Goal: Information Seeking & Learning: Learn about a topic

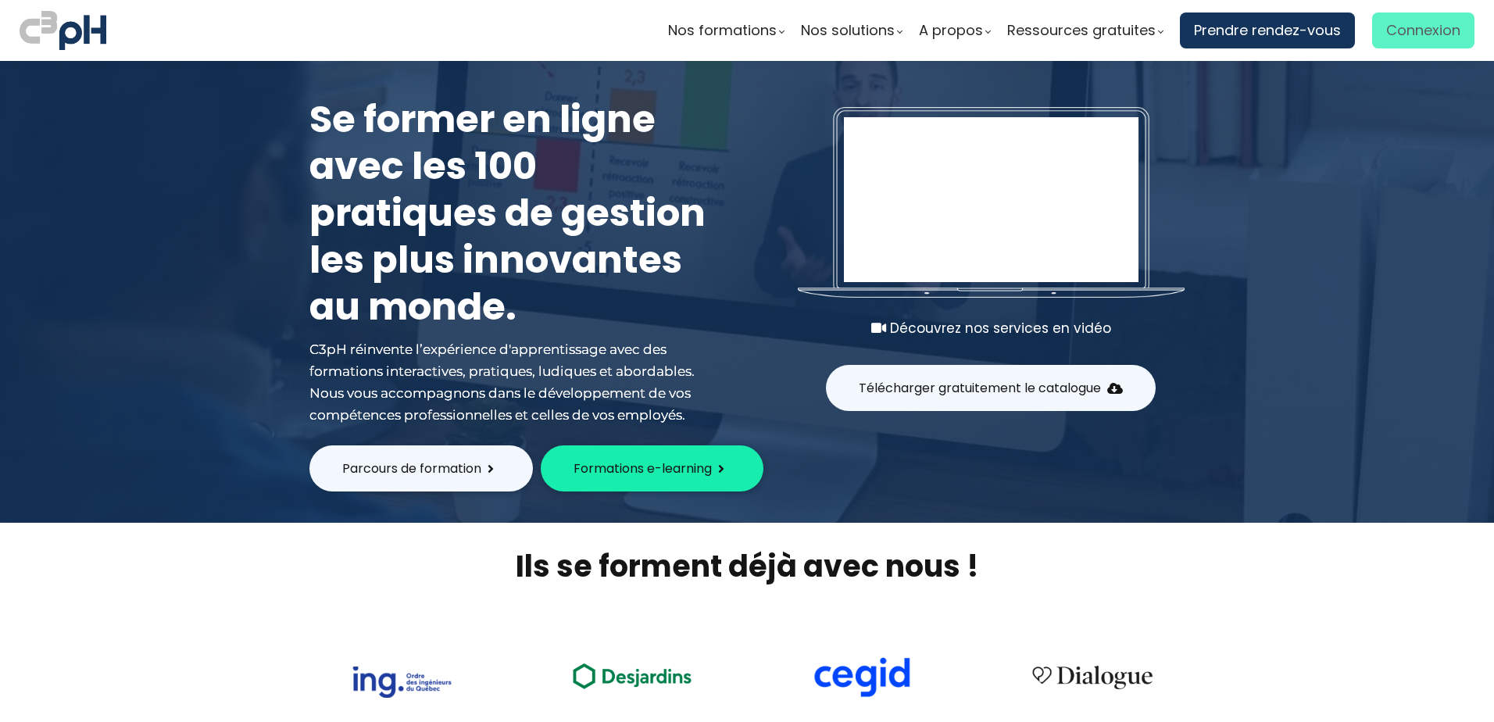
click at [1435, 34] on span "Connexion" at bounding box center [1424, 30] width 74 height 23
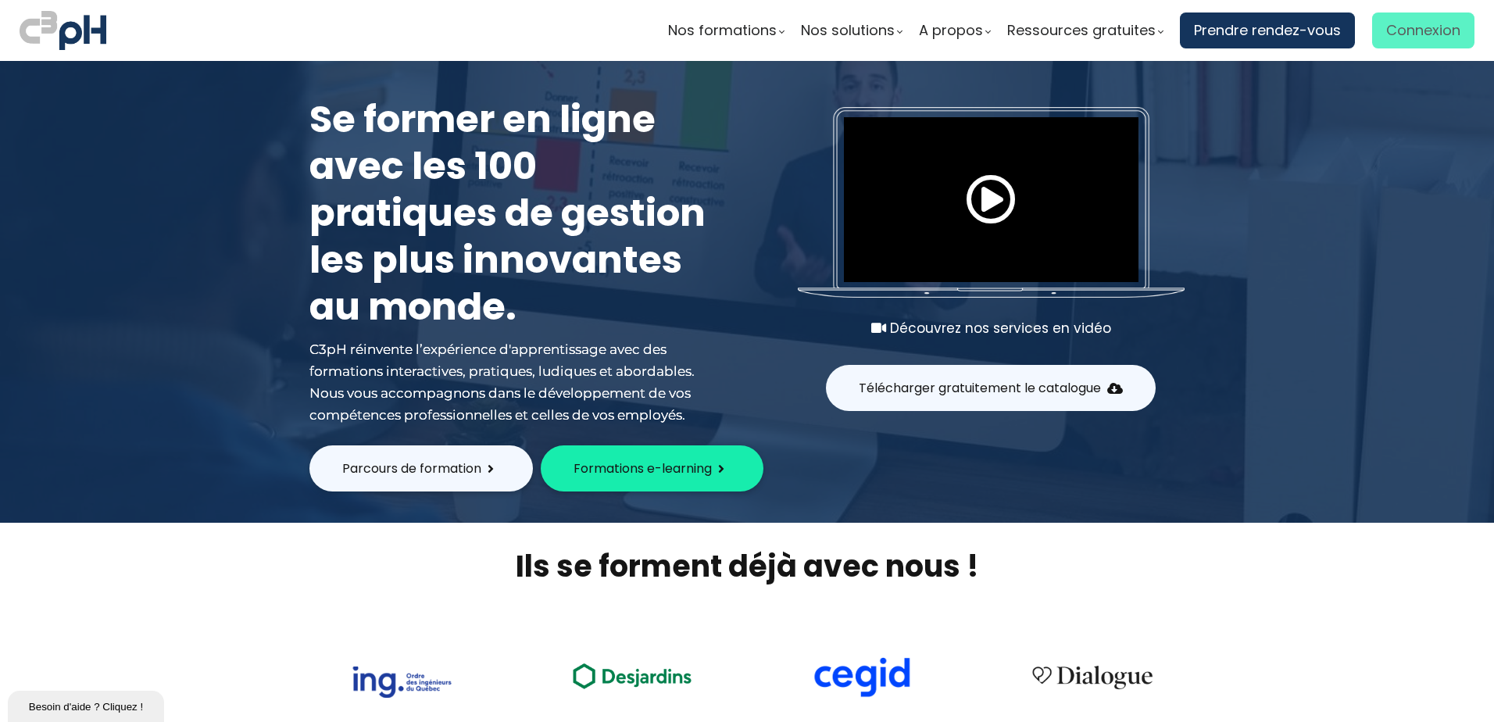
click at [1411, 23] on span "Connexion" at bounding box center [1424, 30] width 74 height 23
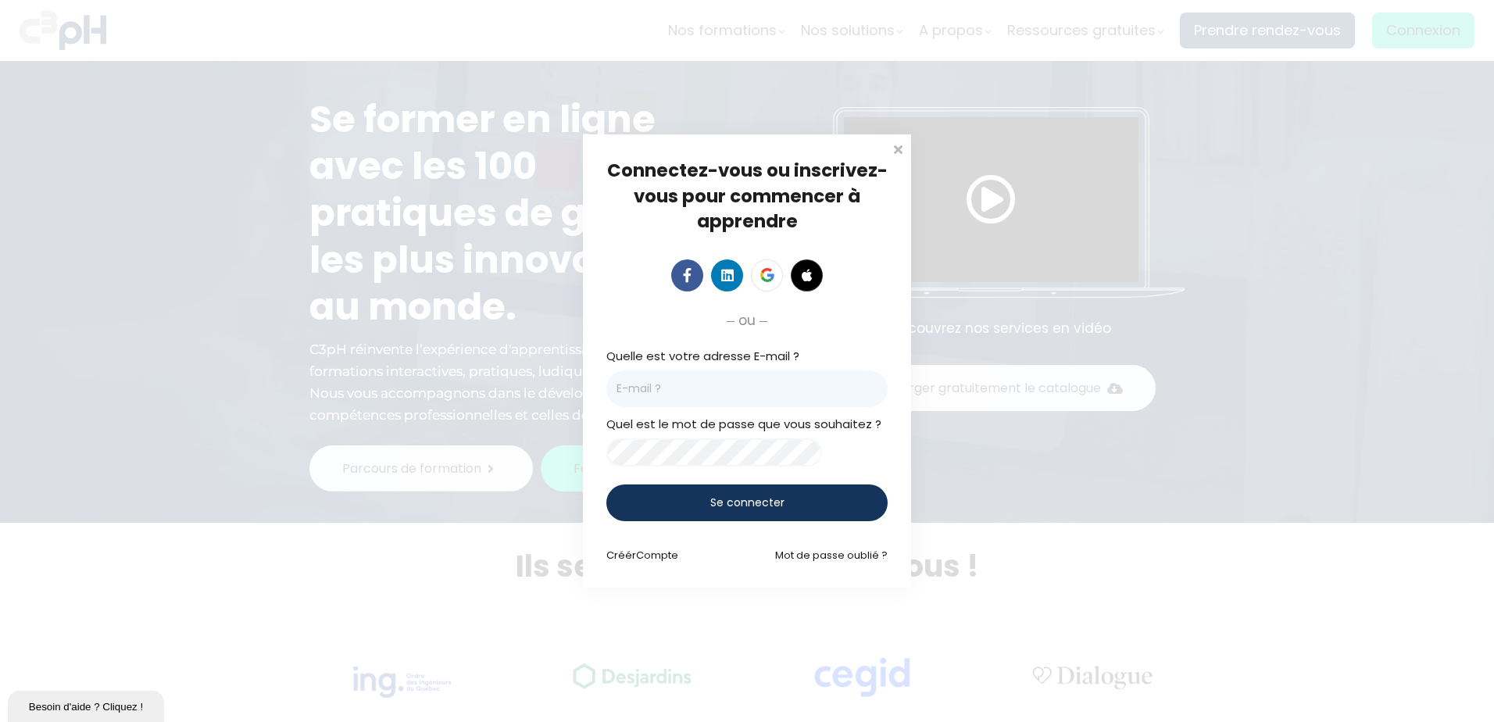
click at [814, 397] on input "email" at bounding box center [747, 388] width 281 height 37
type input "[PERSON_NAME][EMAIL_ADDRESS][PERSON_NAME][DOMAIN_NAME]"
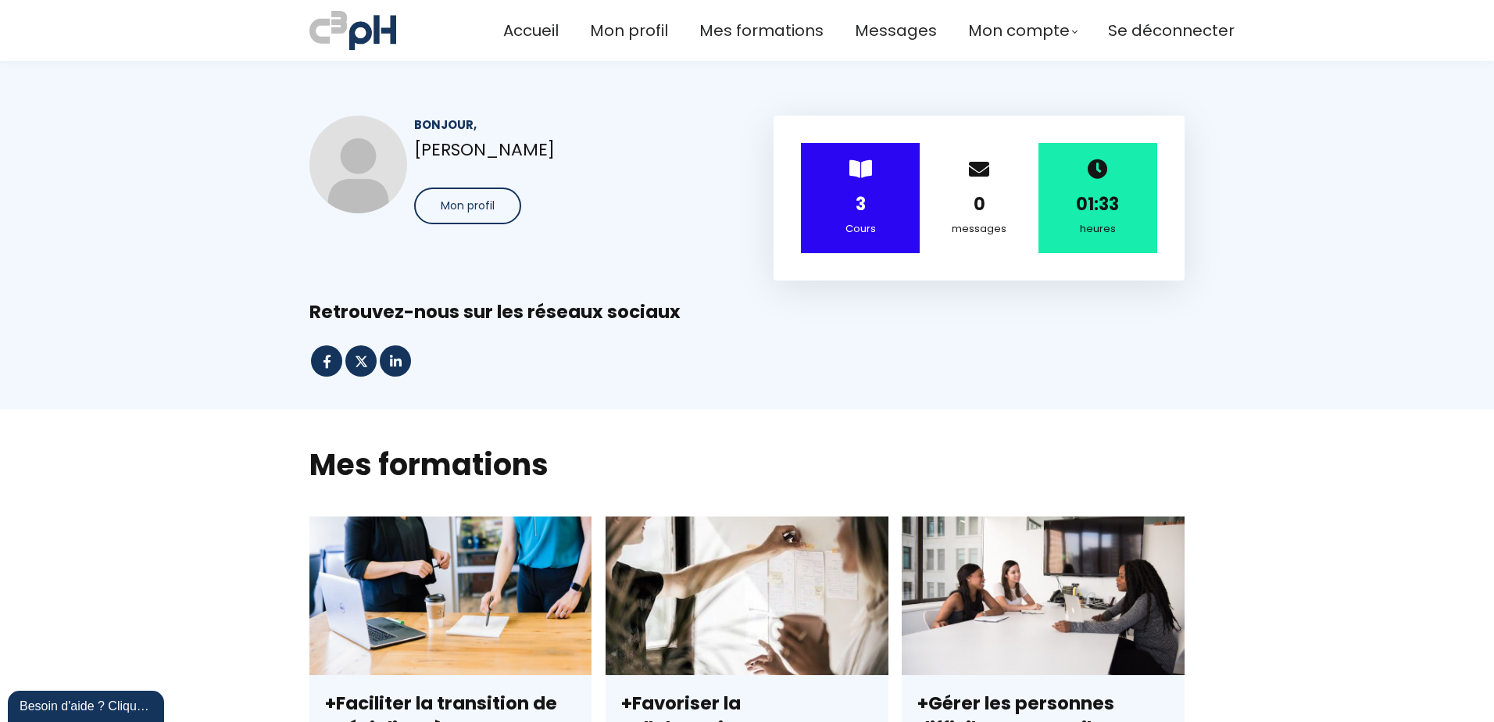
click at [886, 224] on div "Cours" at bounding box center [861, 228] width 80 height 17
click at [857, 191] on div "3" at bounding box center [861, 204] width 80 height 27
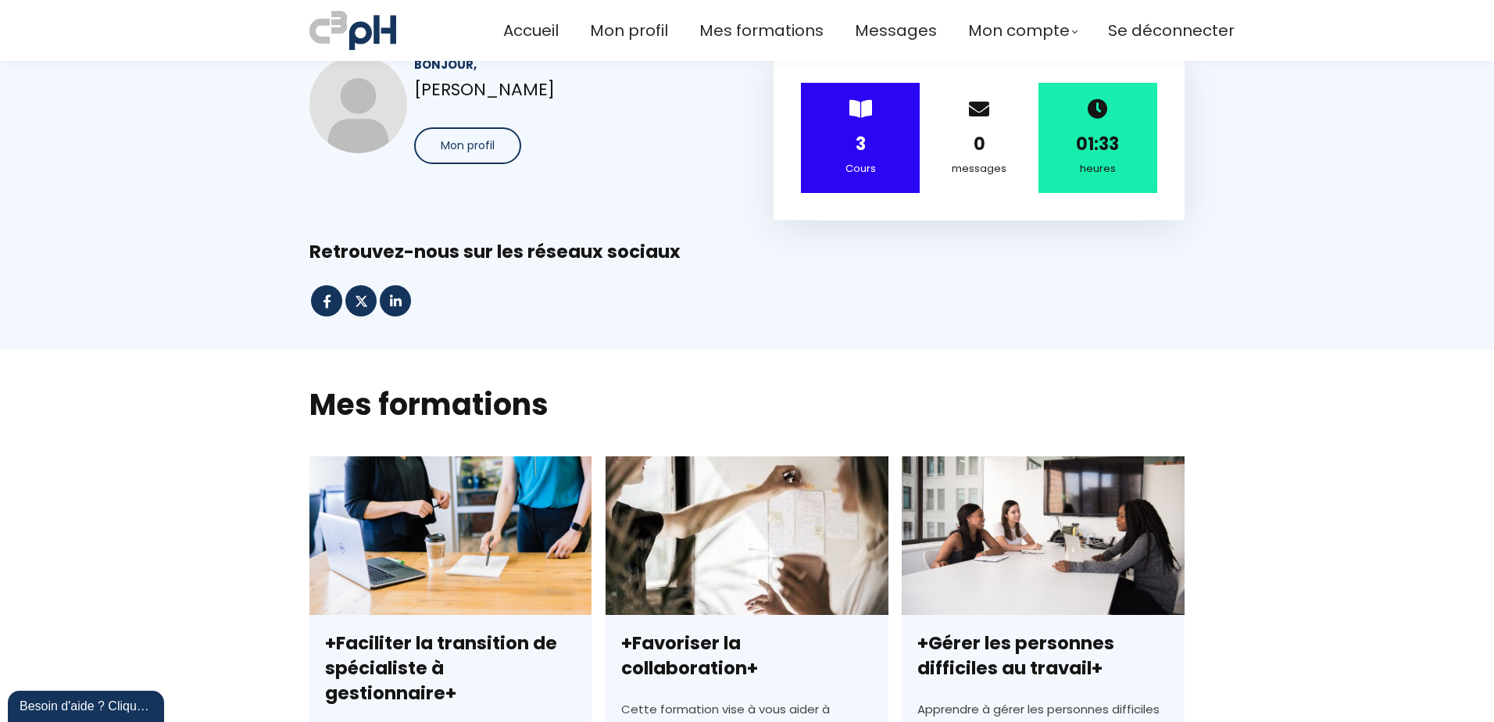
scroll to position [156, 0]
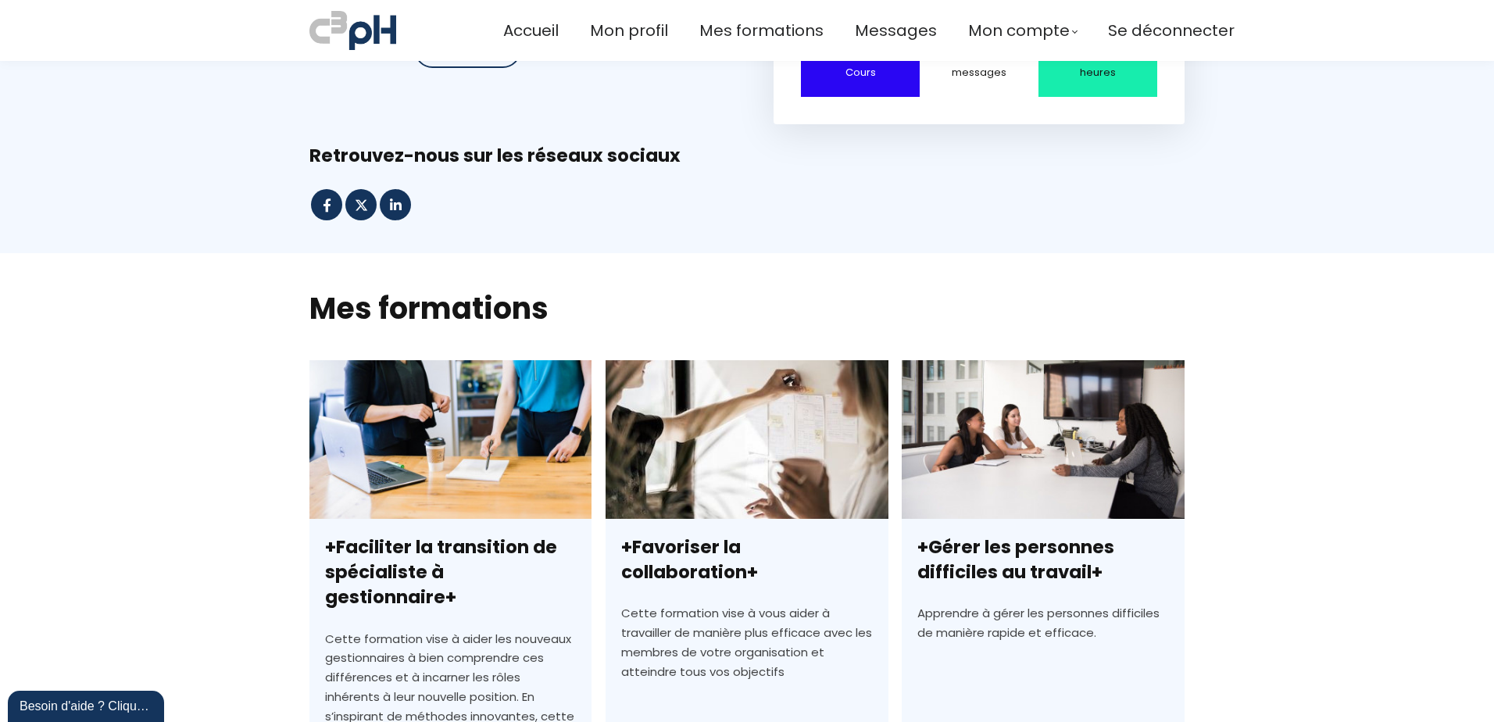
click at [428, 561] on link "+Faciliter la transition de spécialiste à gestionnaire+" at bounding box center [451, 641] width 282 height 562
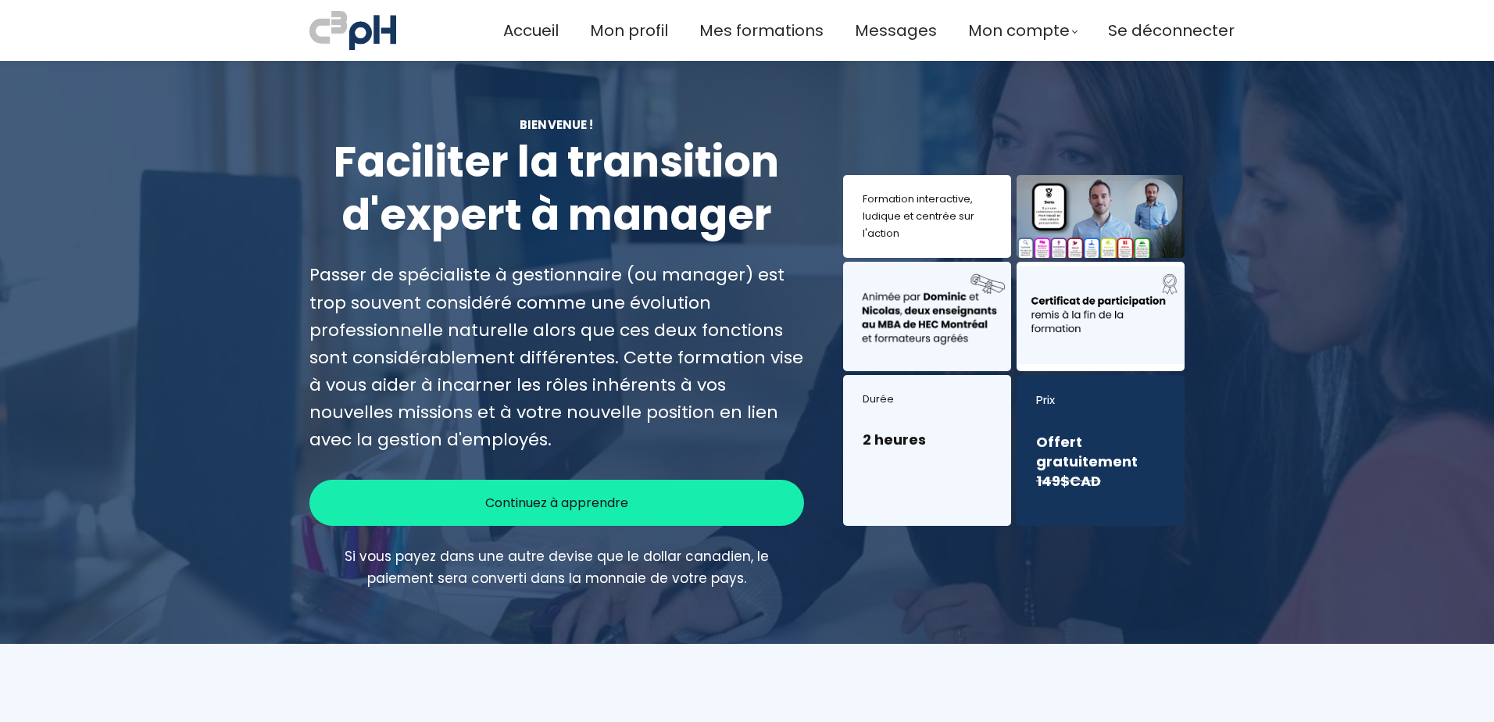
click at [667, 500] on div "Continuez à apprendre" at bounding box center [557, 503] width 495 height 46
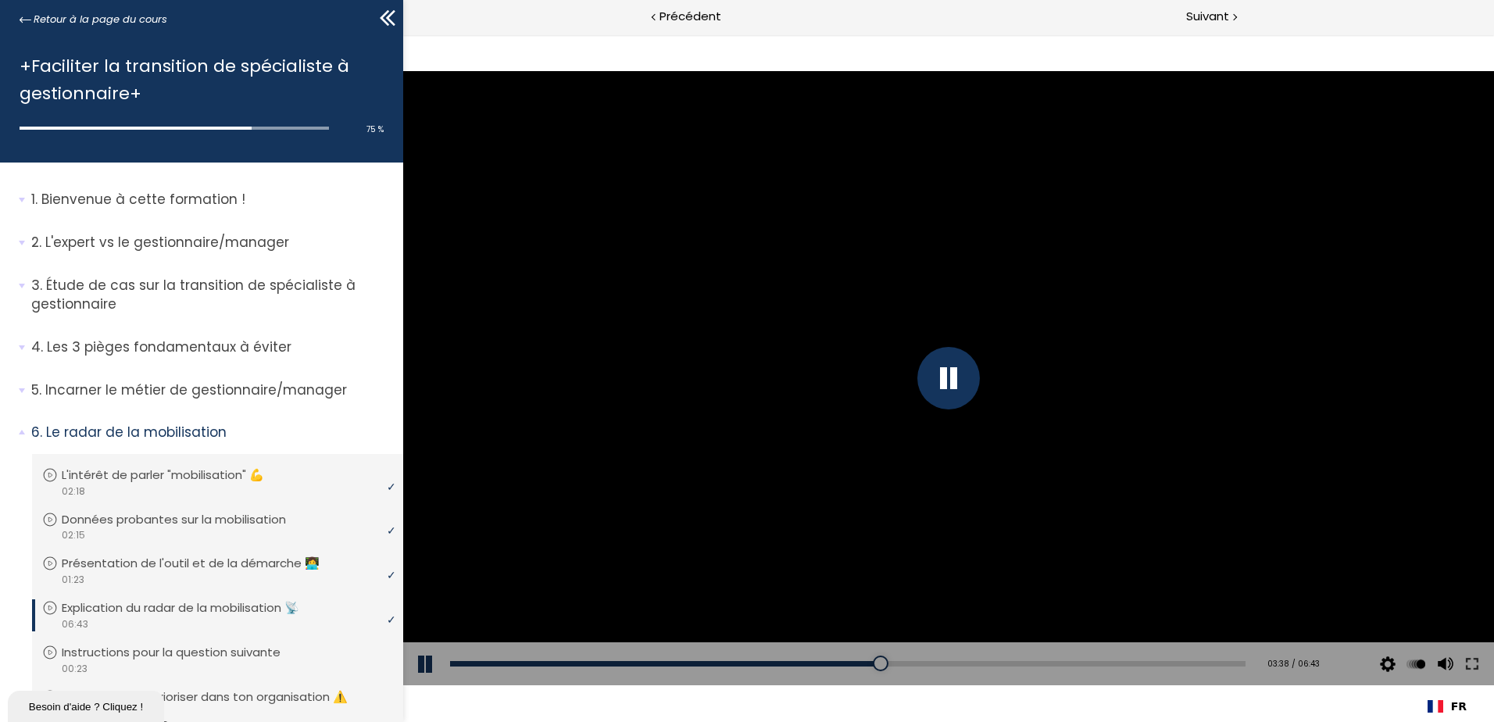
click at [415, 668] on button at bounding box center [426, 664] width 47 height 44
click at [417, 666] on button at bounding box center [426, 664] width 47 height 44
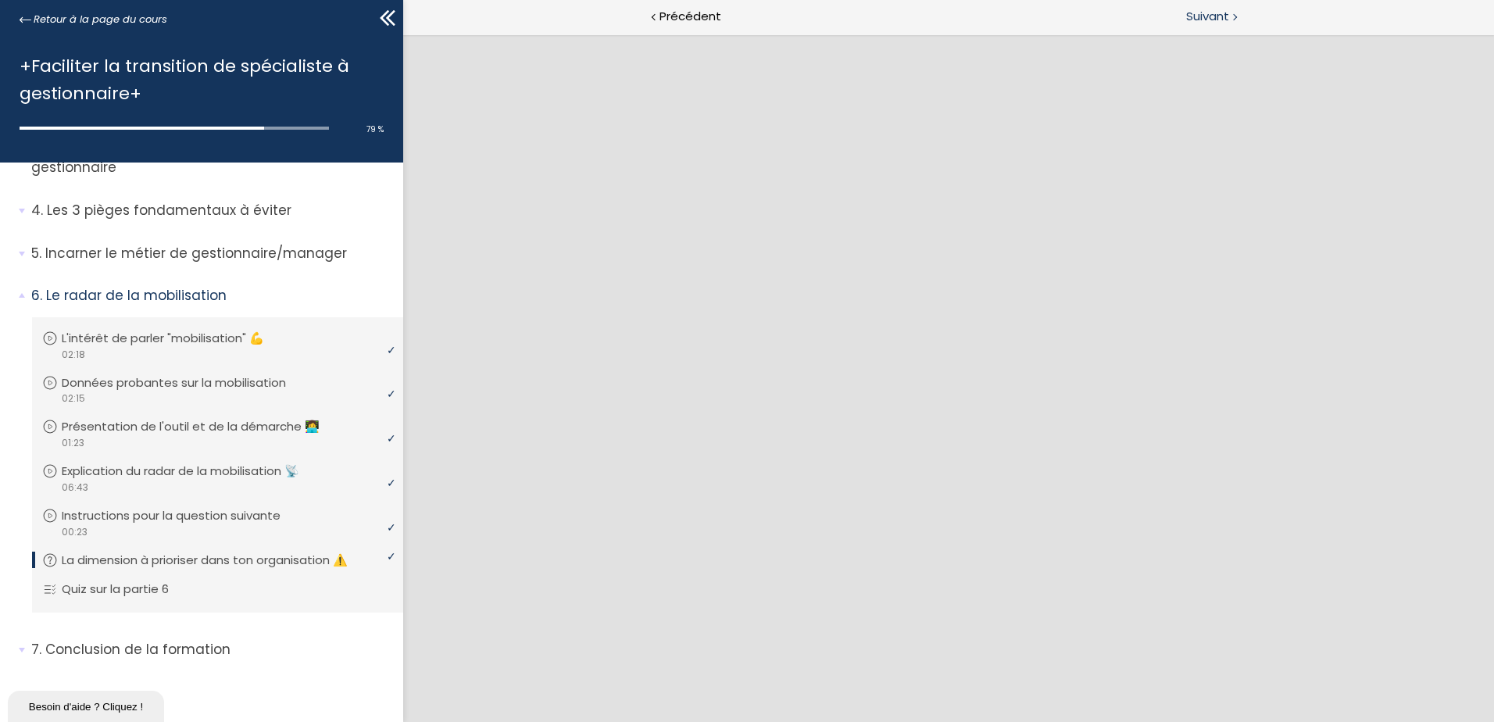
click at [1203, 11] on span "Suivant" at bounding box center [1207, 17] width 43 height 20
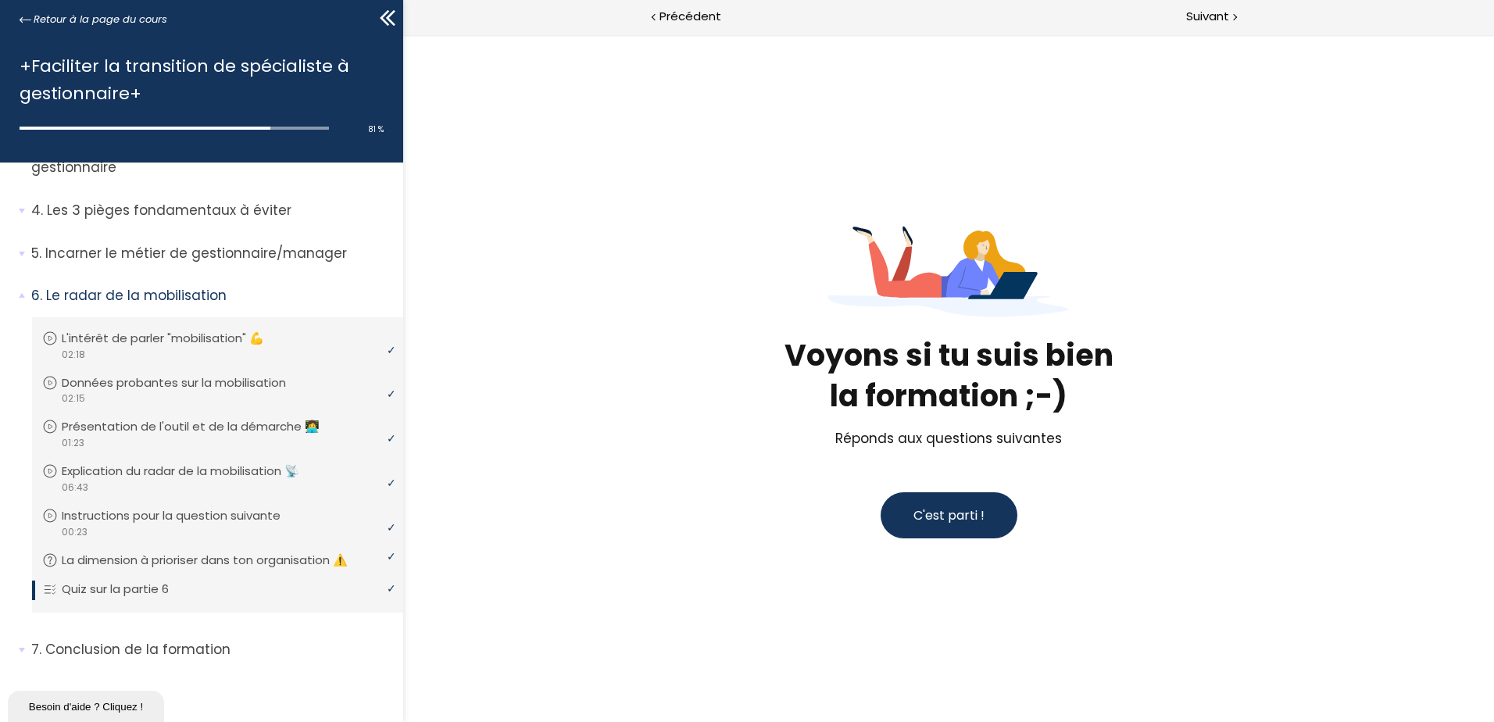
click at [965, 521] on span "C'est parti !" at bounding box center [949, 515] width 71 height 18
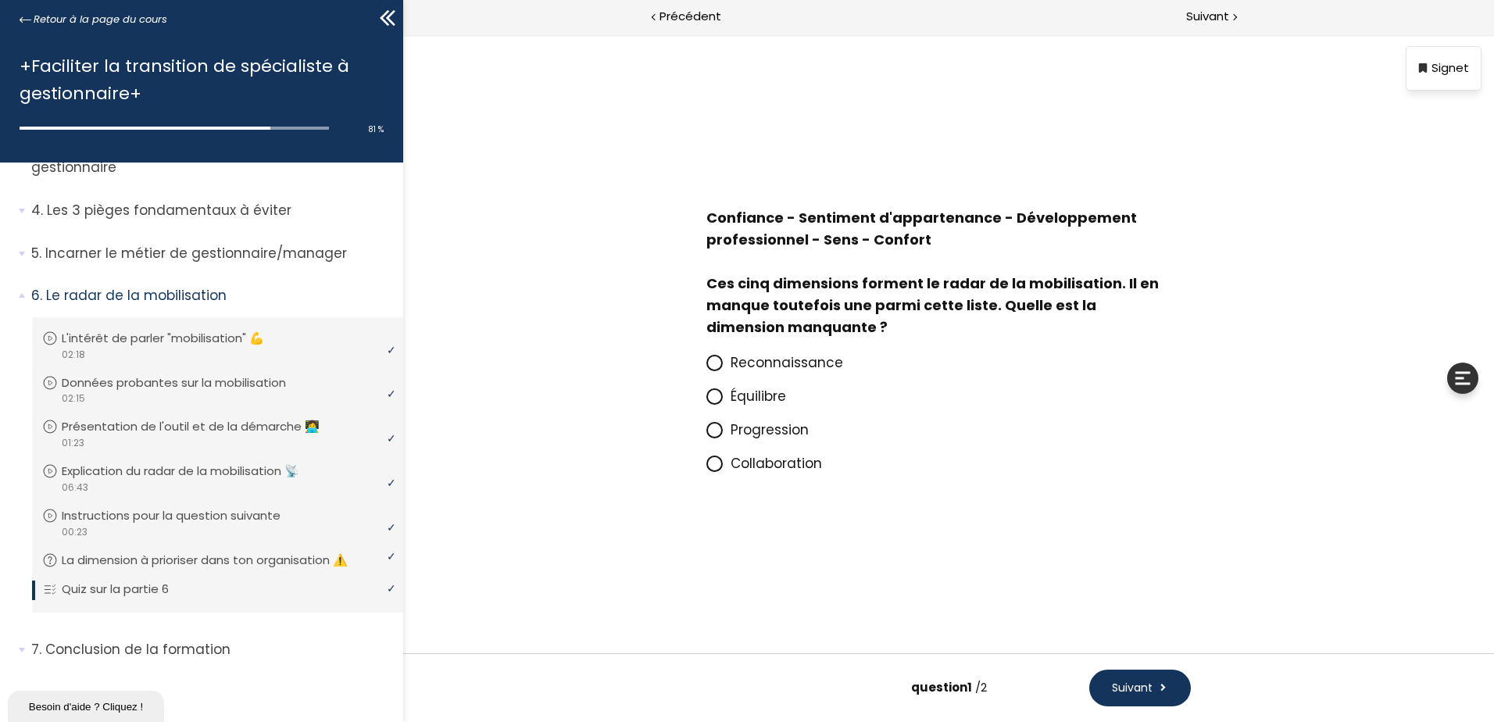
click at [720, 370] on span at bounding box center [719, 363] width 24 height 20
click at [707, 367] on input "Reconnaissance" at bounding box center [707, 367] width 0 height 0
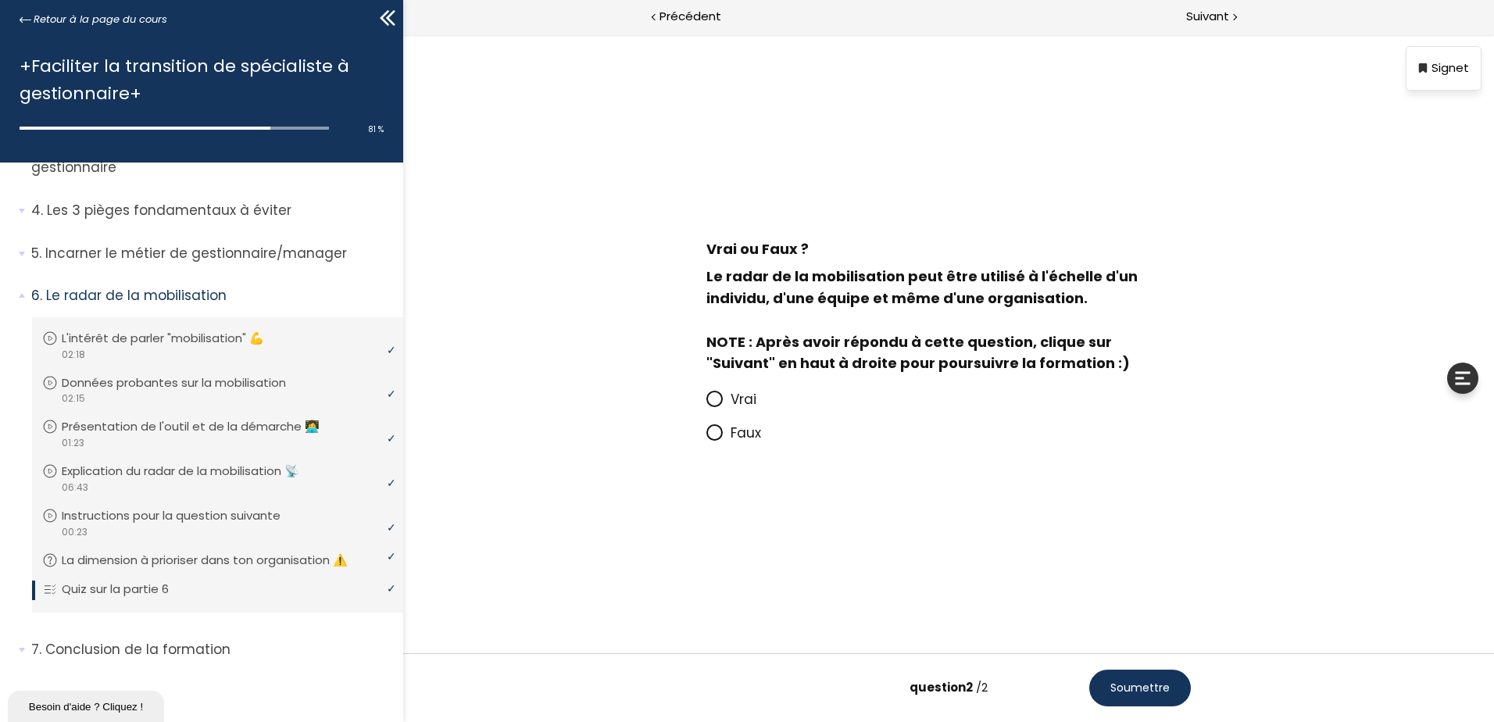
click at [717, 405] on icon at bounding box center [714, 398] width 13 height 13
click at [707, 404] on input "Vrai" at bounding box center [707, 404] width 0 height 0
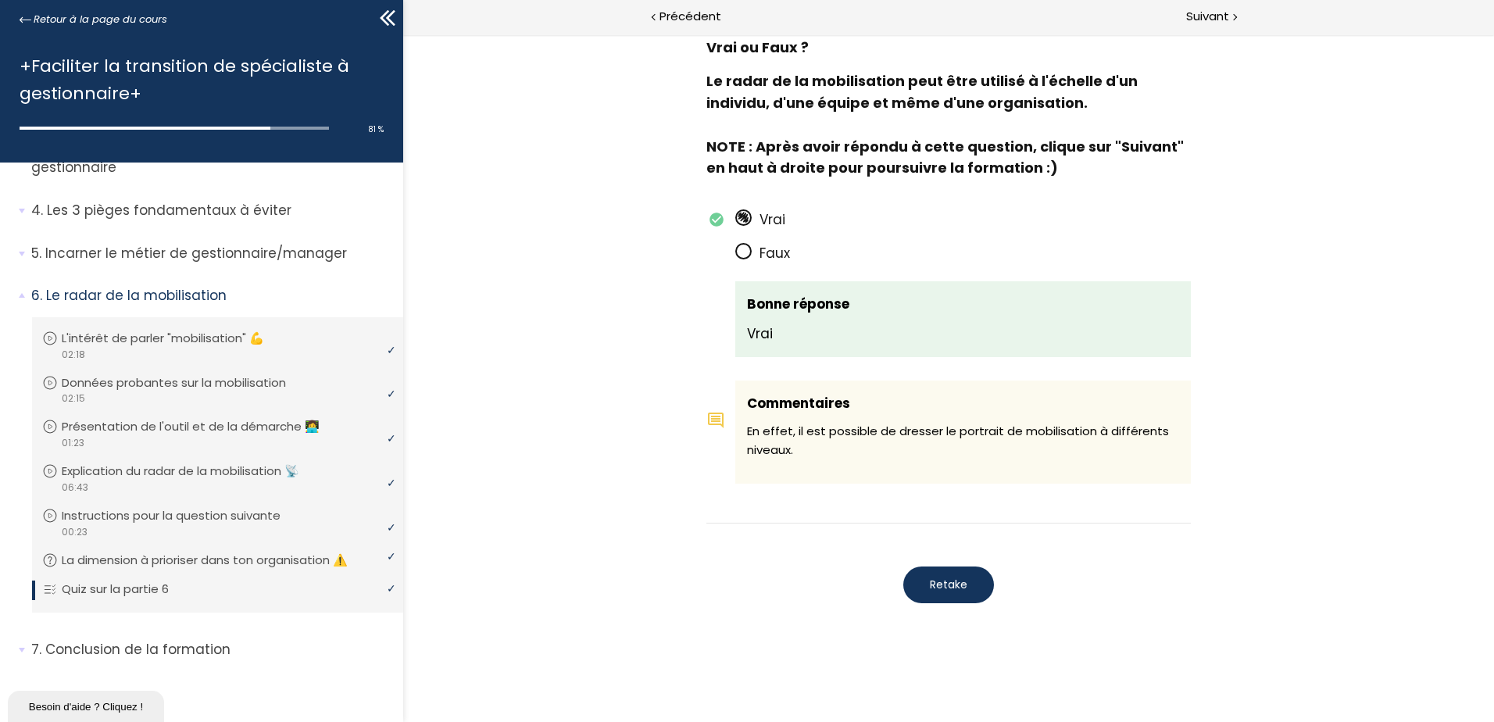
scroll to position [871, 0]
click at [302, 650] on p "Conclusion de la formation" at bounding box center [211, 650] width 360 height 20
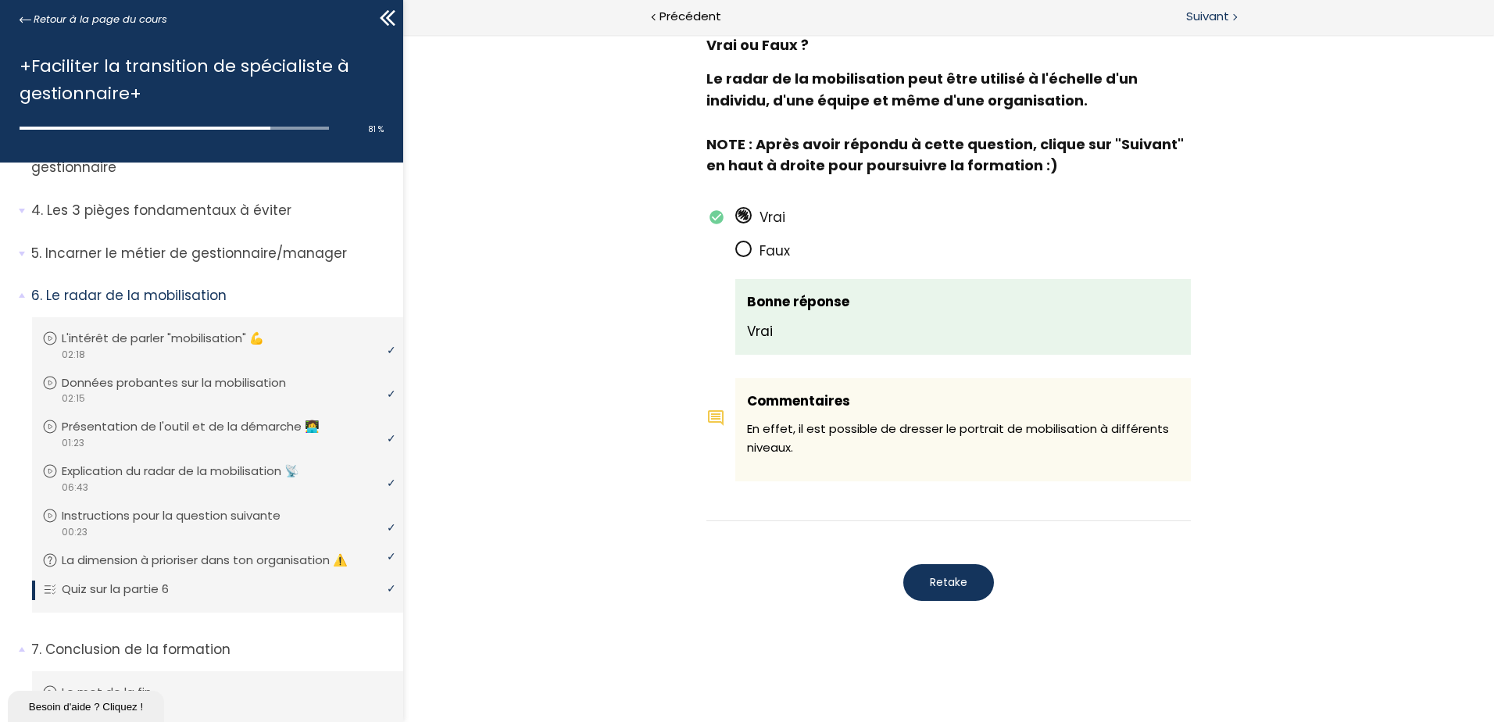
click at [1200, 20] on span "Suivant" at bounding box center [1207, 17] width 43 height 20
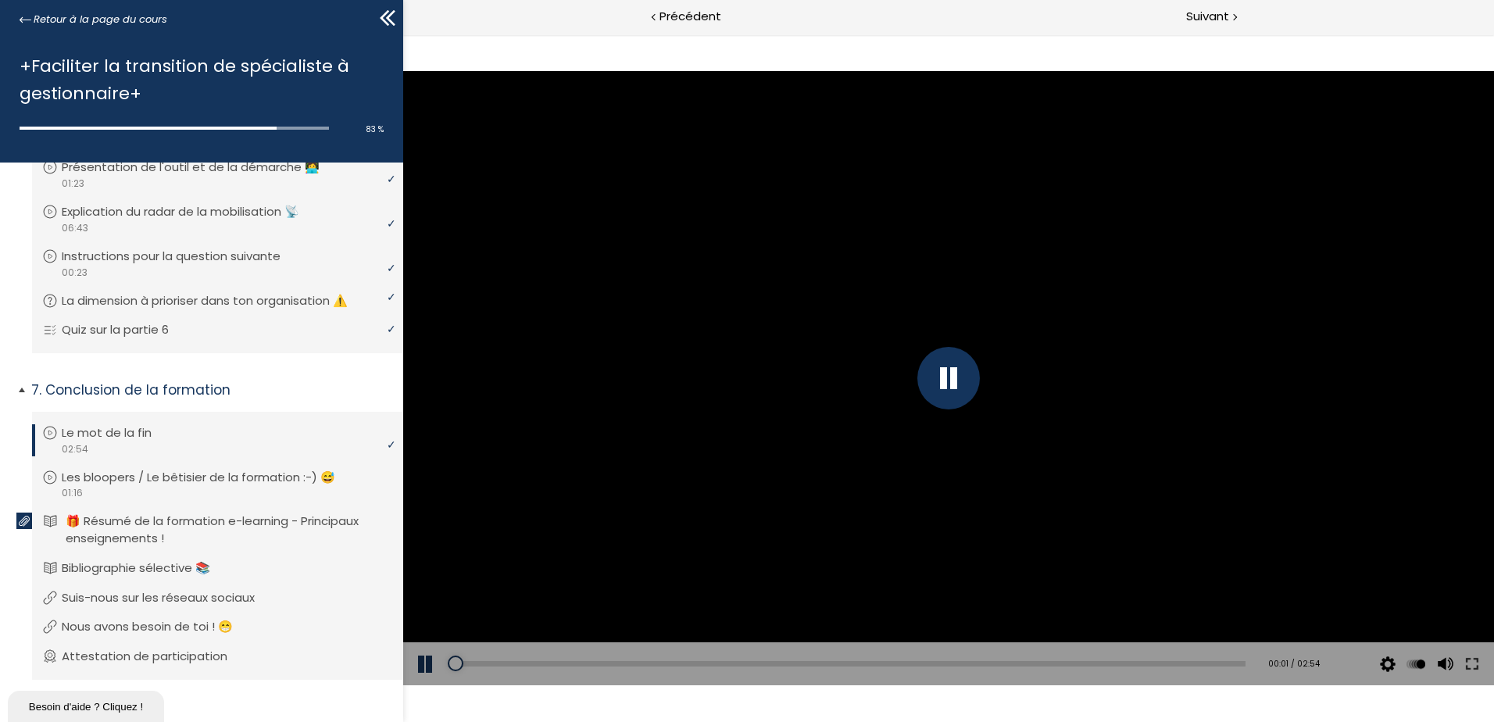
scroll to position [420, 0]
